Goal: Transaction & Acquisition: Subscribe to service/newsletter

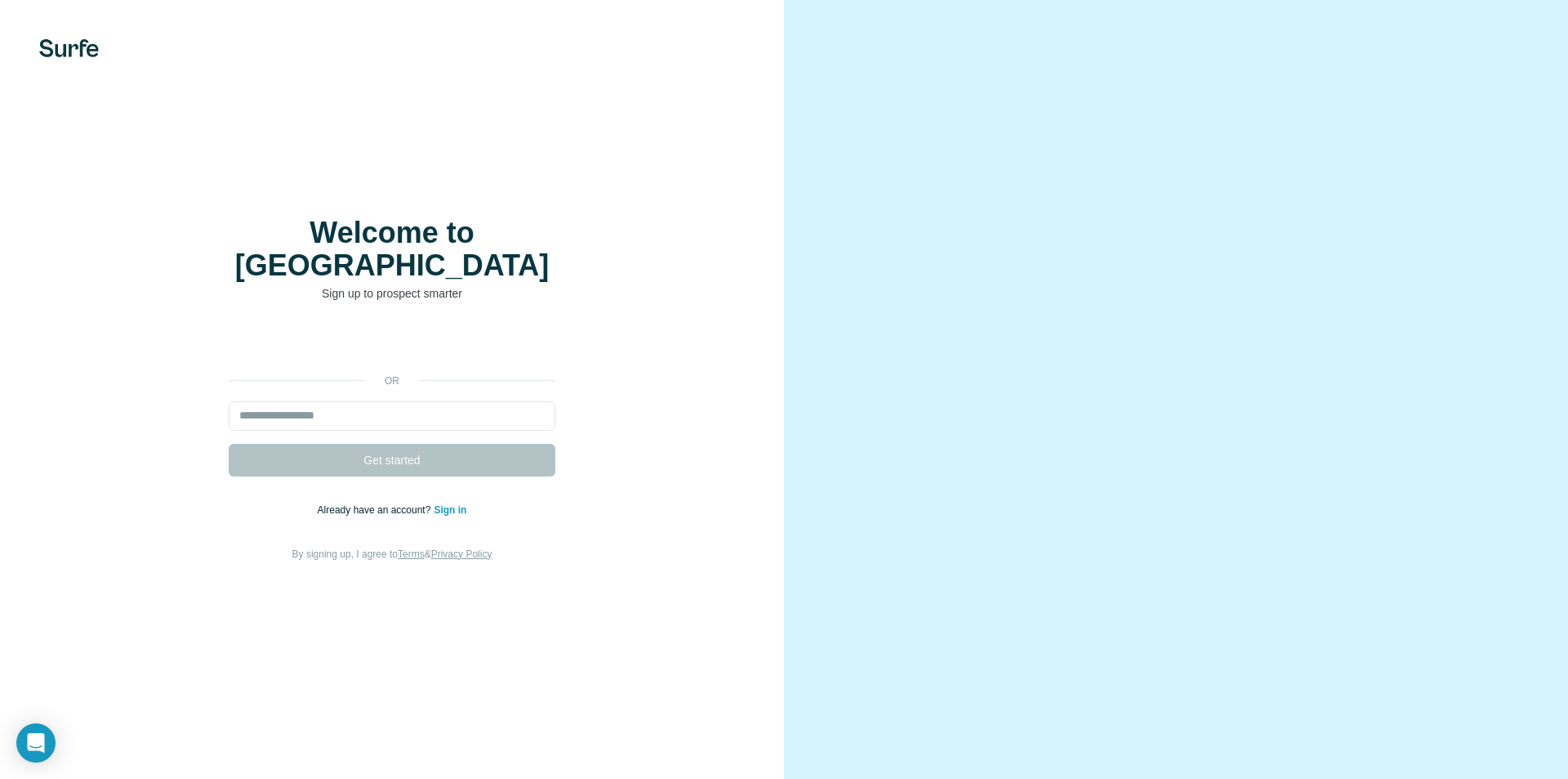
click at [348, 464] on div "or Get started Already have an account? Sign in By signing up, I agree to Terms…" at bounding box center [391, 445] width 719 height 235
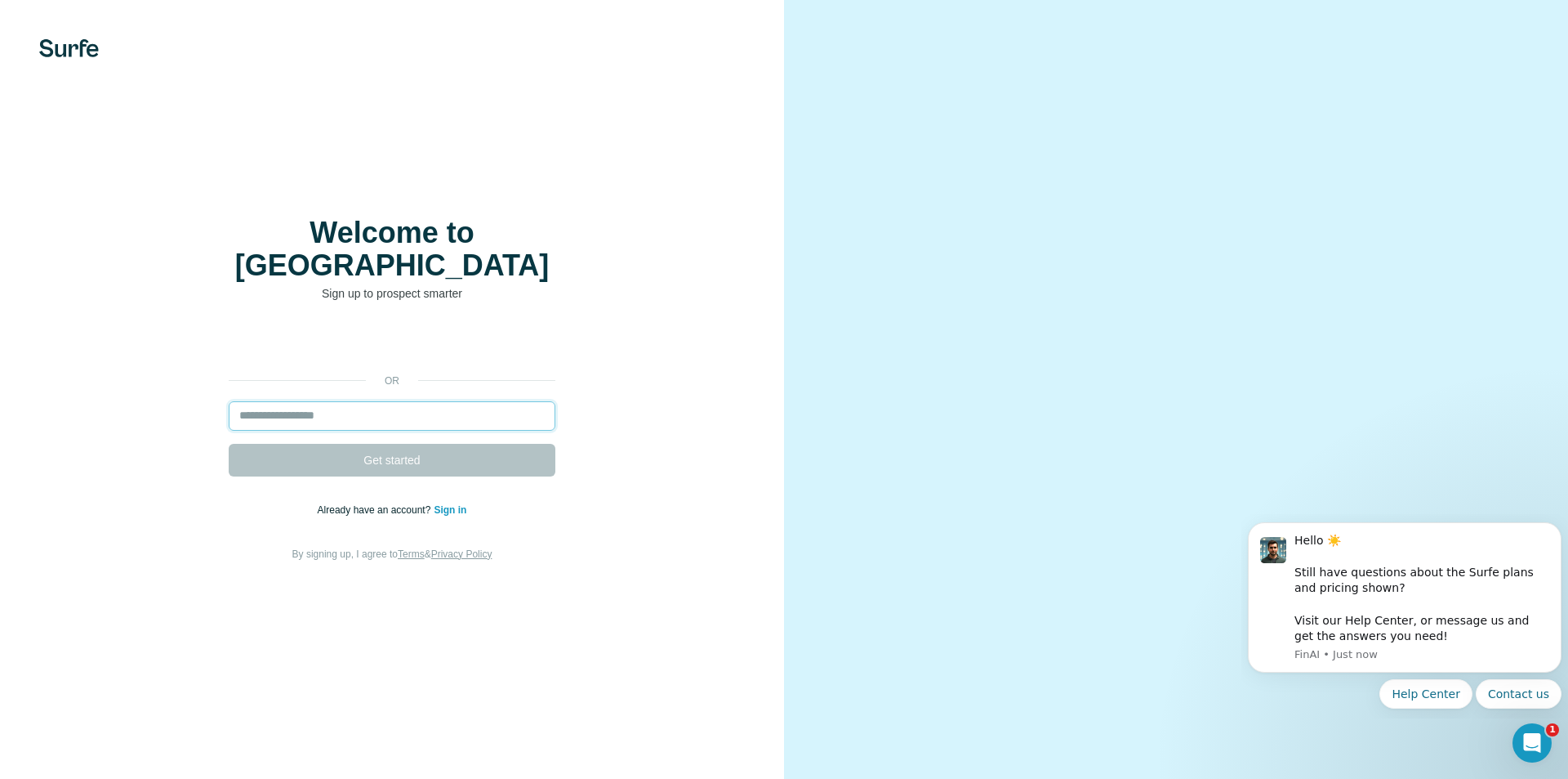
click at [307, 402] on input "email" at bounding box center [391, 416] width 327 height 29
type input "**********"
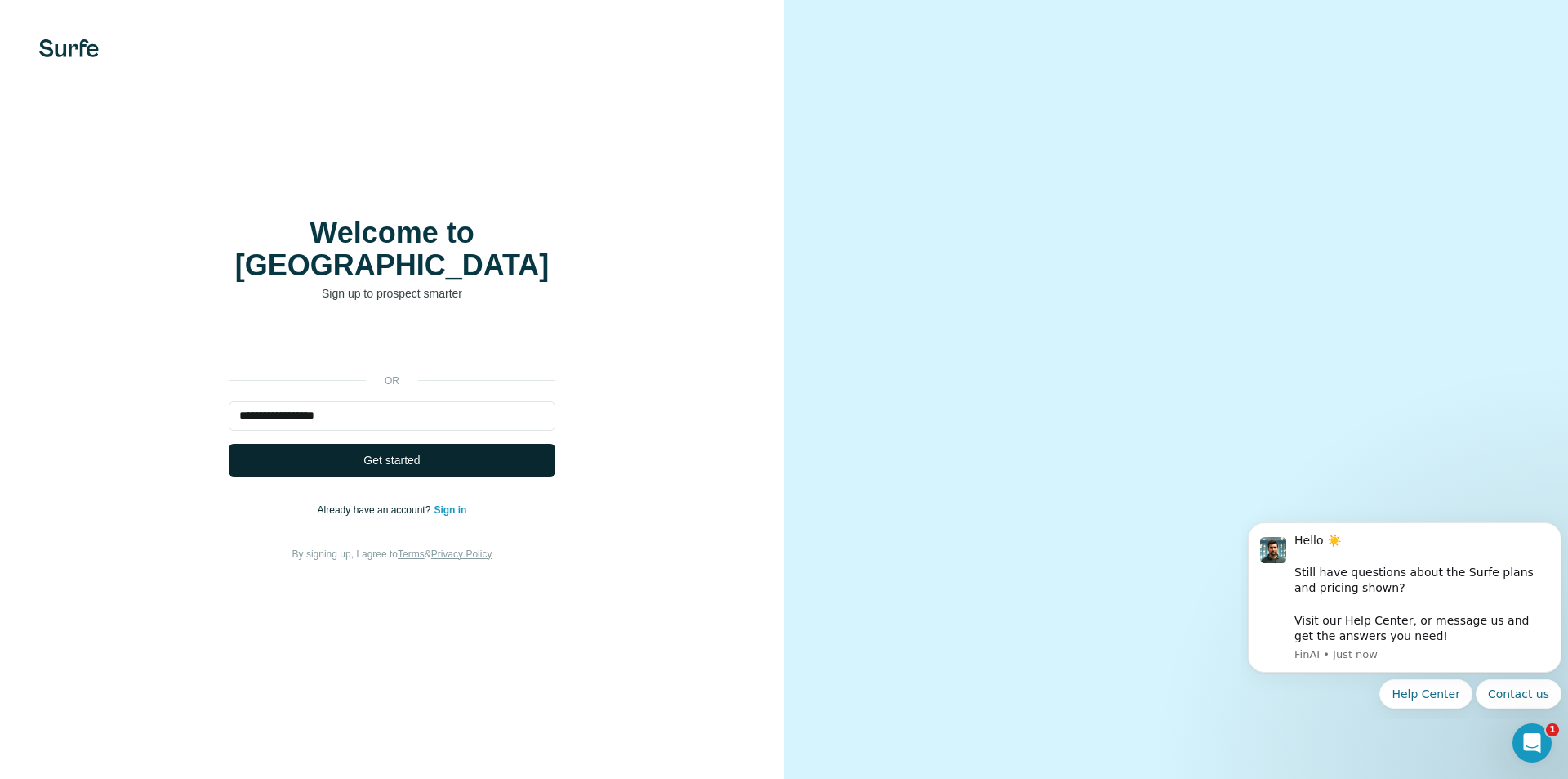
click at [347, 446] on button "Get started" at bounding box center [391, 460] width 327 height 32
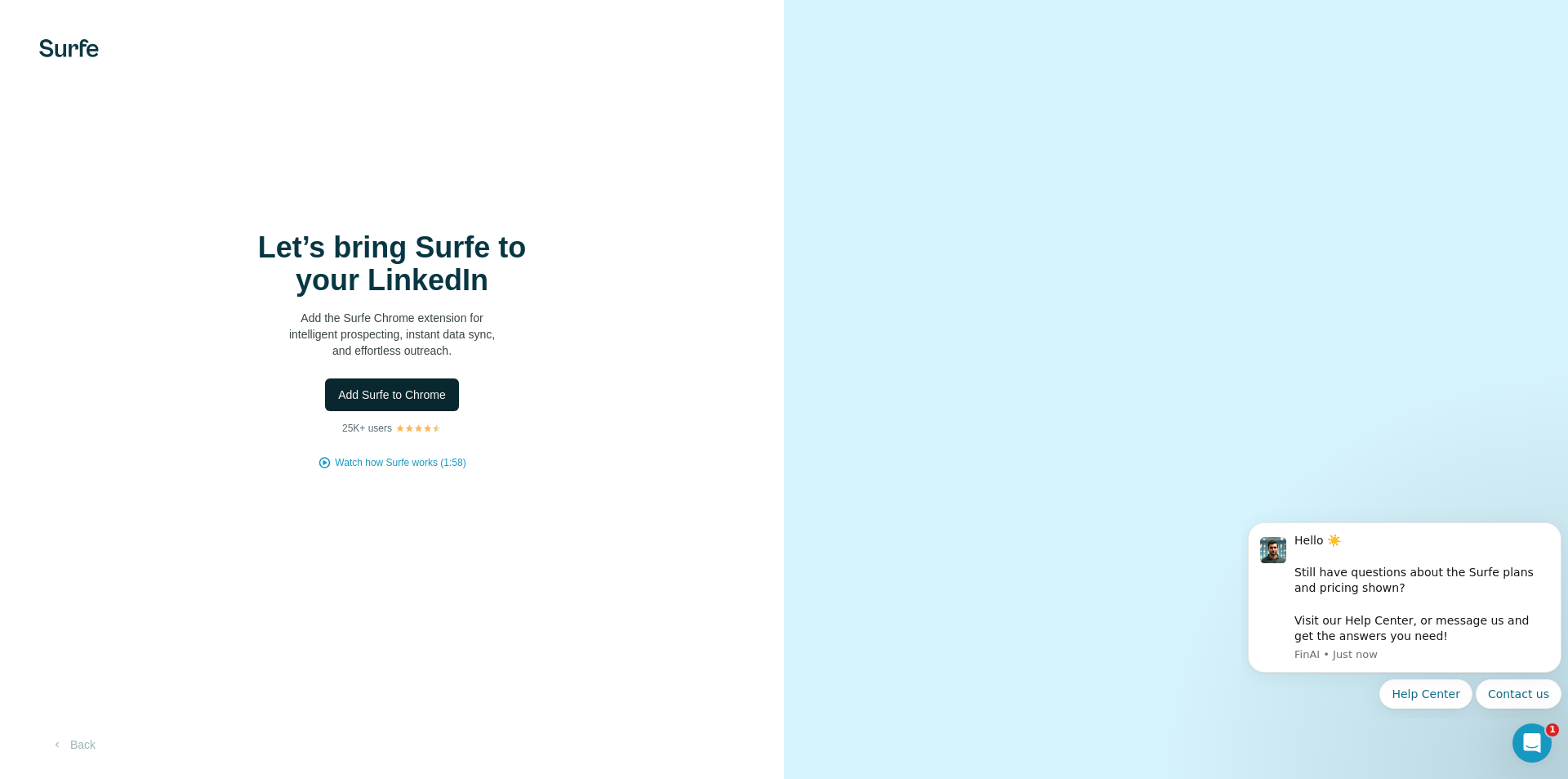
click at [349, 394] on span "Add Surfe to Chrome" at bounding box center [392, 395] width 108 height 17
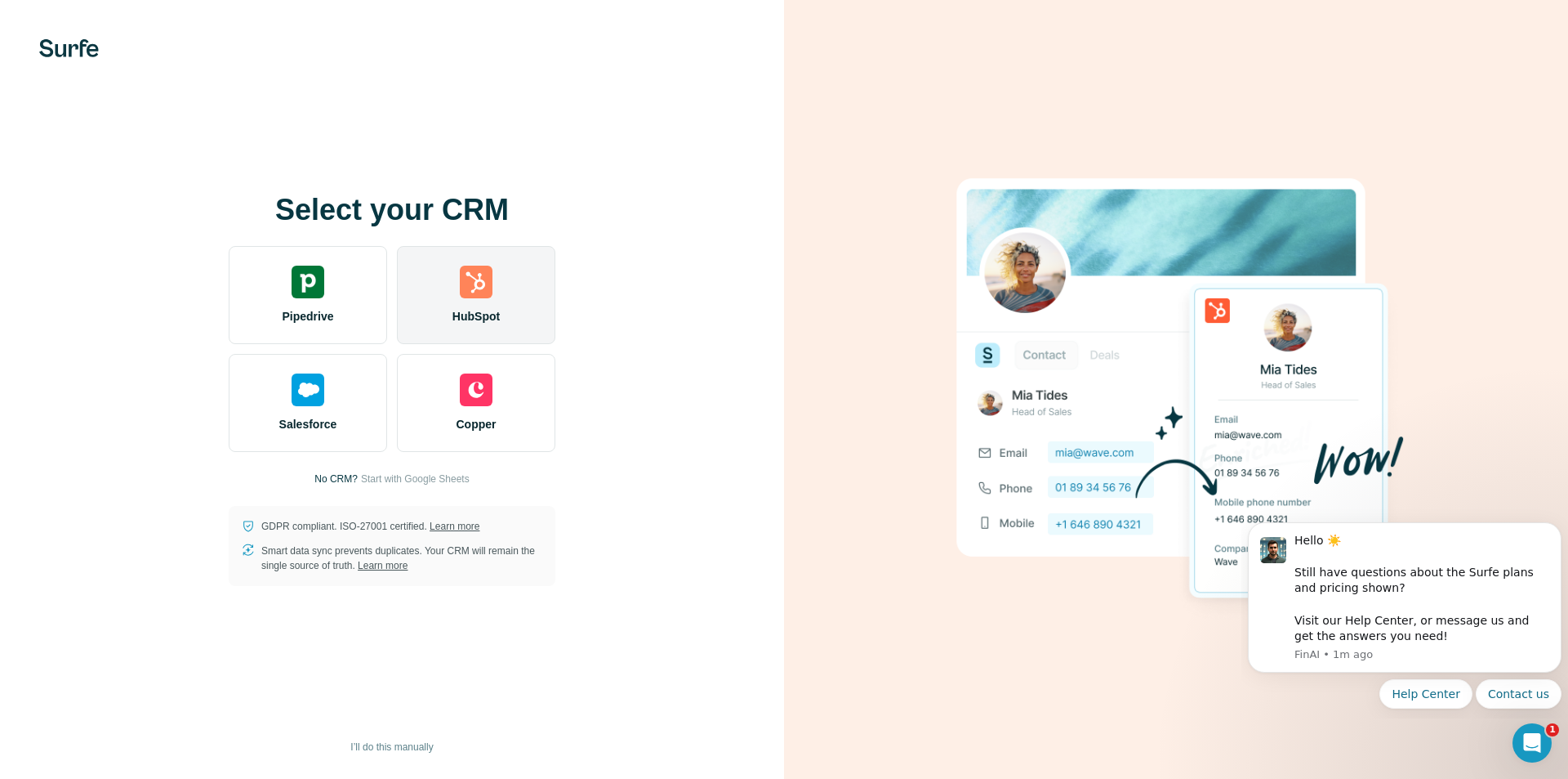
click at [502, 308] on div "HubSpot" at bounding box center [476, 295] width 159 height 98
